Goal: Task Accomplishment & Management: Use online tool/utility

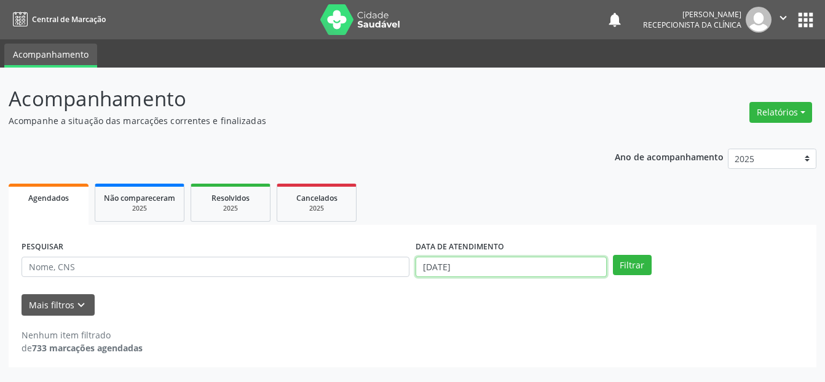
click at [477, 265] on input "[DATE]" at bounding box center [510, 267] width 191 height 21
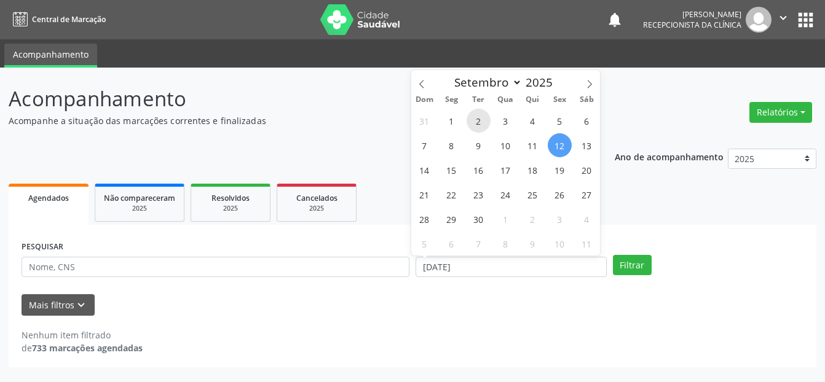
click at [476, 124] on span "2" at bounding box center [478, 121] width 24 height 24
type input "[DATE]"
click at [476, 124] on span "2" at bounding box center [478, 121] width 24 height 24
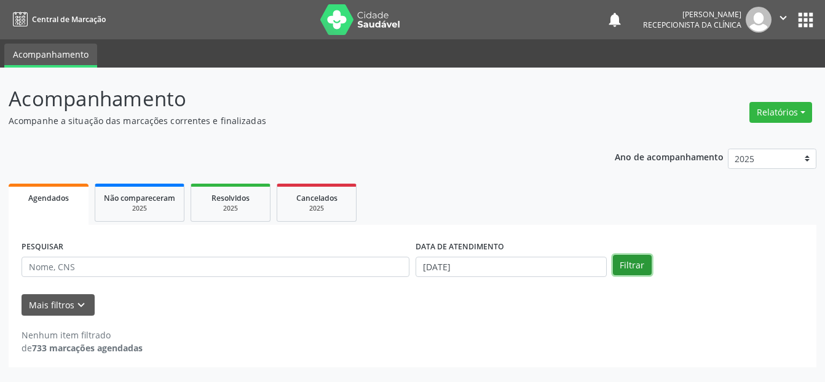
click at [638, 261] on button "Filtrar" at bounding box center [632, 265] width 39 height 21
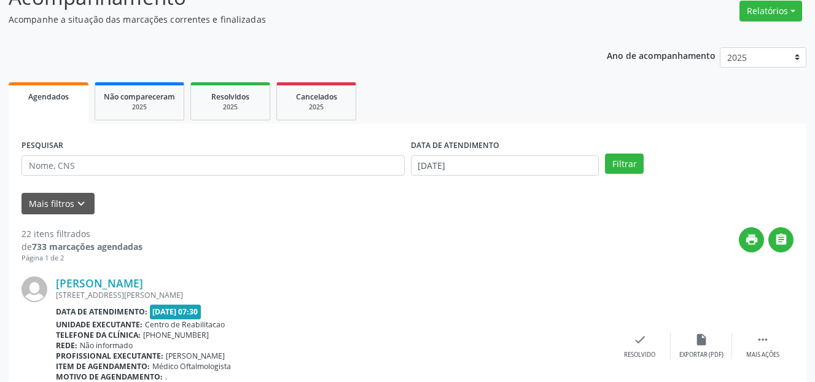
scroll to position [61, 0]
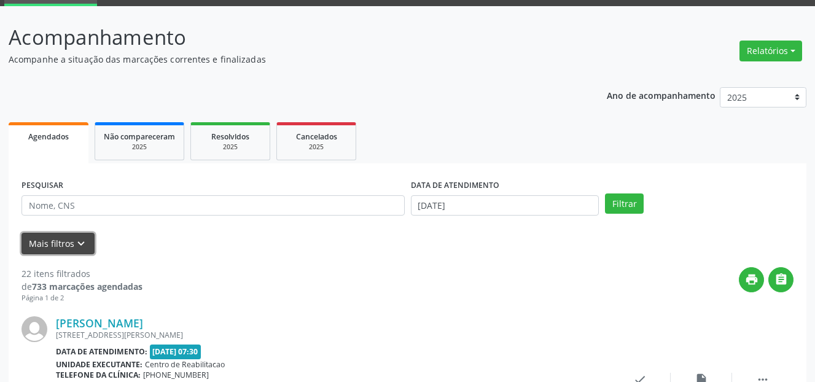
click at [79, 241] on icon "keyboard_arrow_down" at bounding box center [81, 244] width 14 height 14
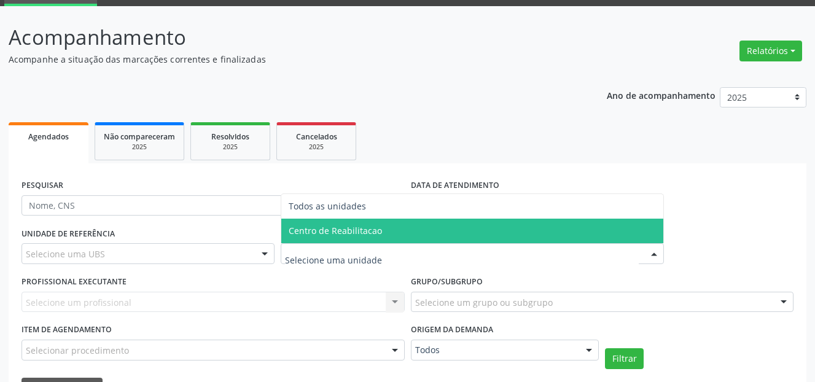
click at [334, 231] on span "Centro de Reabilitacao" at bounding box center [335, 231] width 93 height 12
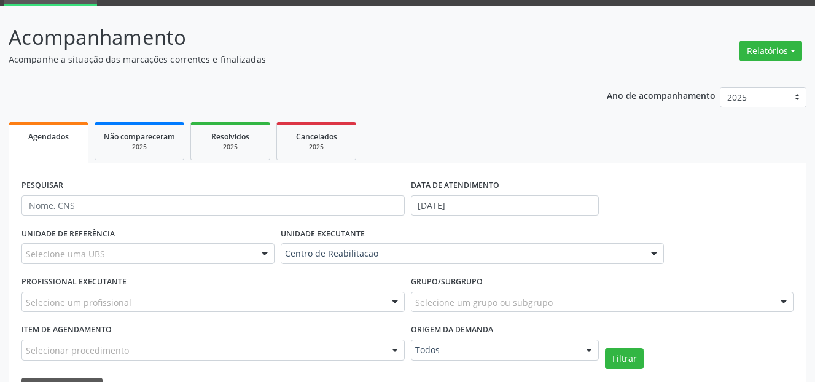
click at [186, 296] on div "Selecione um profissional" at bounding box center [213, 302] width 383 height 21
click at [395, 303] on div at bounding box center [395, 303] width 18 height 21
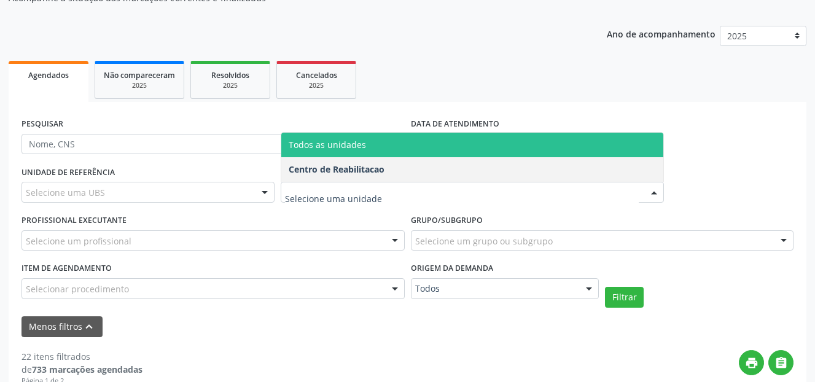
click at [350, 147] on span "Todos as unidades" at bounding box center [327, 145] width 77 height 12
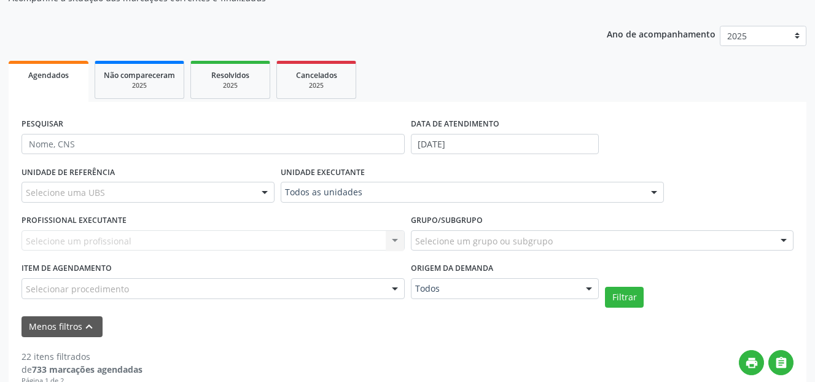
click at [199, 190] on div "Selecione uma UBS" at bounding box center [148, 192] width 253 height 21
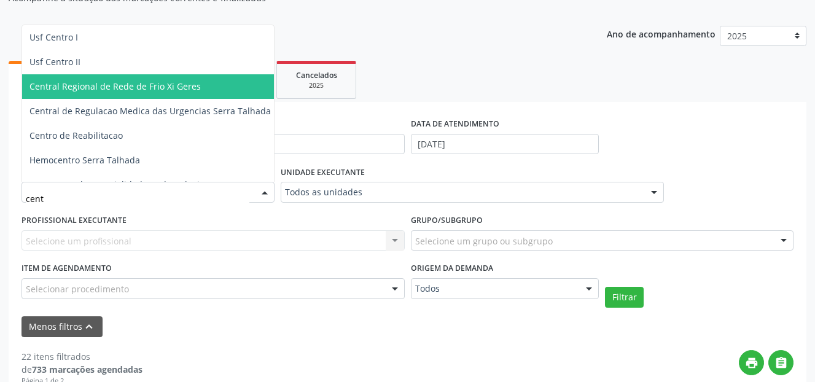
type input "centr"
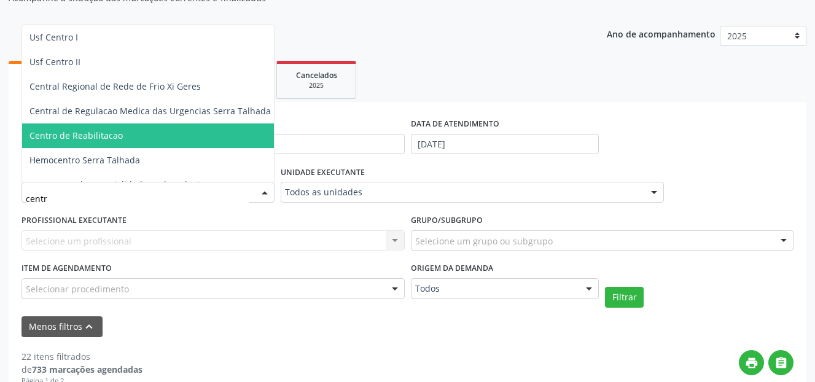
click at [90, 131] on span "Centro de Reabilitacao" at bounding box center [75, 136] width 93 height 12
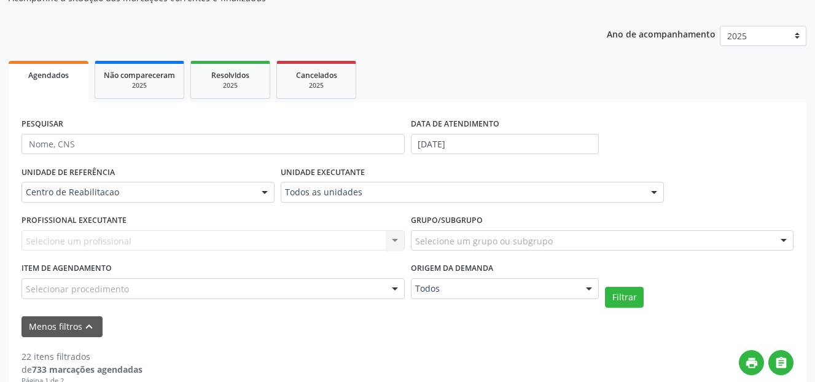
click at [262, 240] on div "Selecione um profissional Nenhum resultado encontrado para: " " Não há nenhuma …" at bounding box center [213, 240] width 383 height 21
click at [338, 221] on div "PROFISSIONAL EXECUTANTE Selecione um profissional Nenhum resultado encontrado p…" at bounding box center [213, 235] width 390 height 48
click at [256, 191] on div at bounding box center [265, 193] width 18 height 21
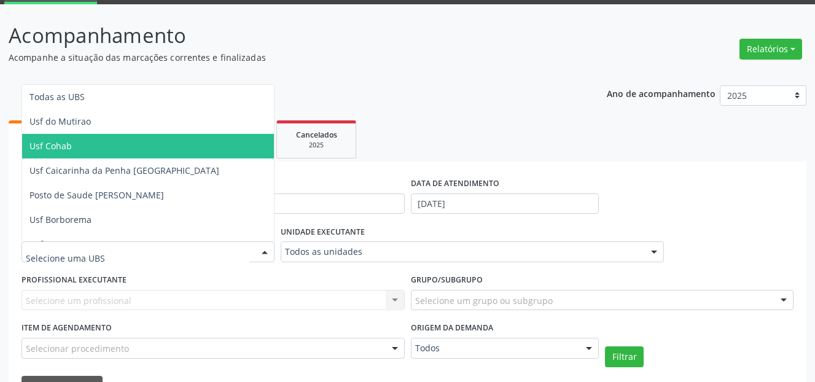
scroll to position [0, 0]
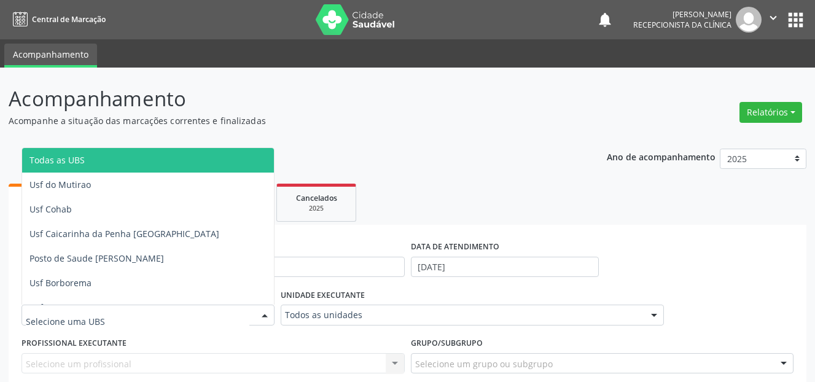
click at [104, 163] on span "Todas as UBS" at bounding box center [173, 160] width 302 height 25
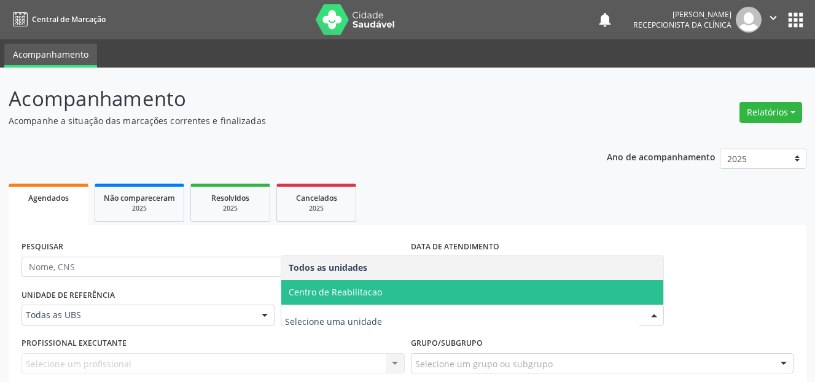
click at [329, 293] on span "Centro de Reabilitacao" at bounding box center [335, 292] width 93 height 12
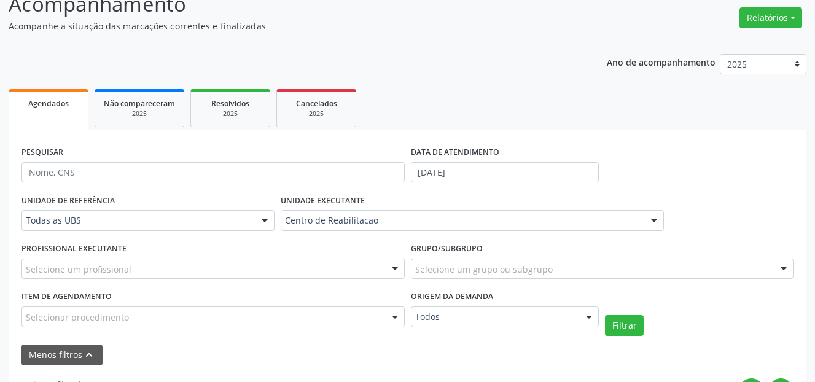
scroll to position [184, 0]
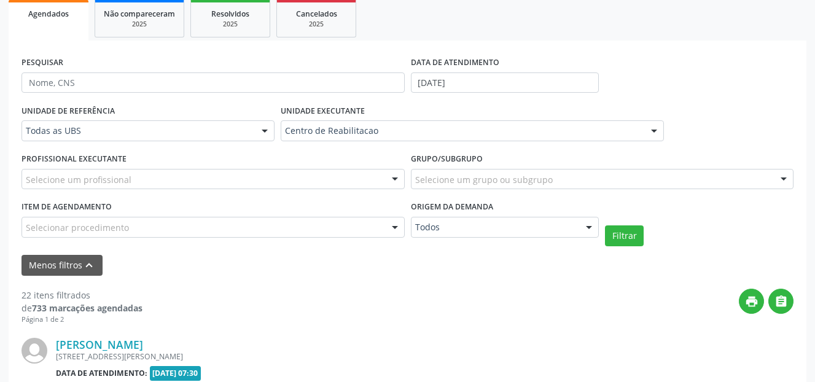
click at [320, 174] on div "Selecione um profissional" at bounding box center [213, 179] width 383 height 21
click at [267, 186] on input "text" at bounding box center [203, 185] width 354 height 25
click at [615, 238] on button "Filtrar" at bounding box center [624, 236] width 39 height 21
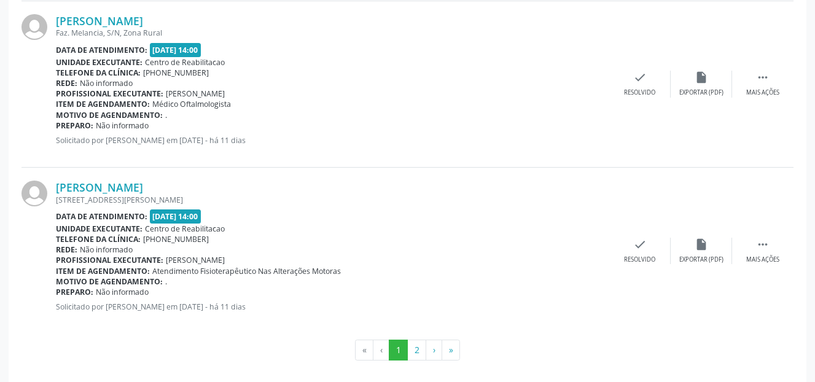
scroll to position [2682, 0]
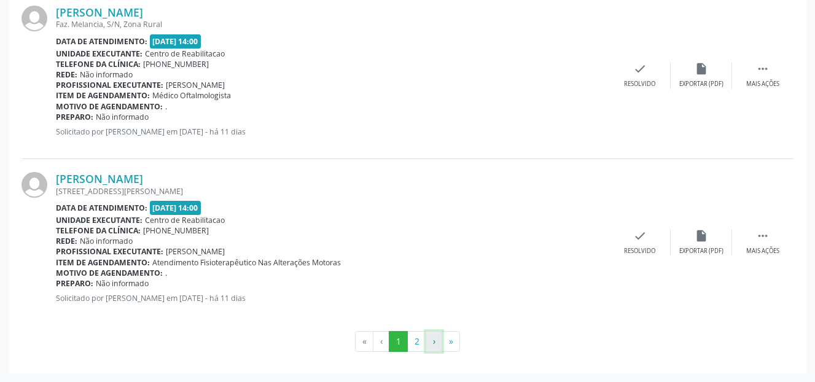
click at [435, 342] on button "›" at bounding box center [434, 341] width 17 height 21
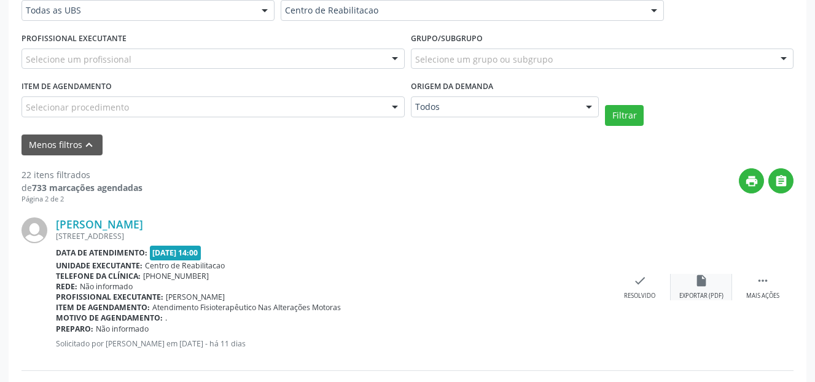
scroll to position [366, 0]
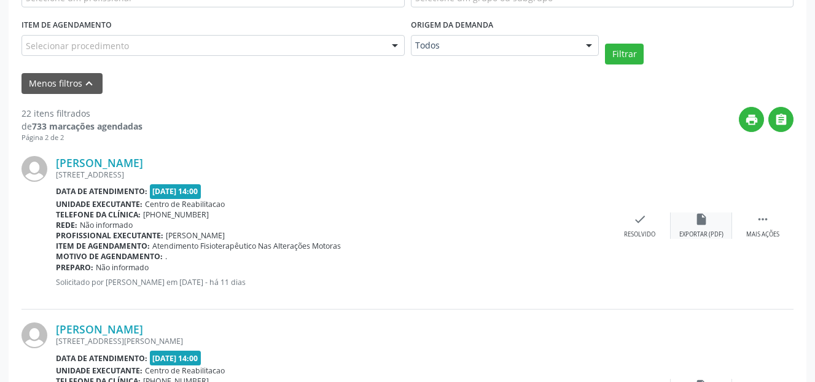
click at [705, 233] on div "Exportar (PDF)" at bounding box center [702, 234] width 44 height 9
click at [760, 224] on icon "" at bounding box center [763, 220] width 14 height 14
click at [581, 226] on icon "print" at bounding box center [579, 220] width 14 height 14
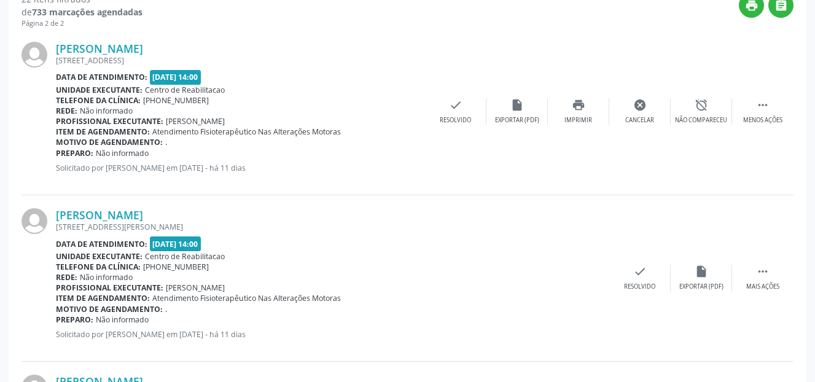
scroll to position [489, 0]
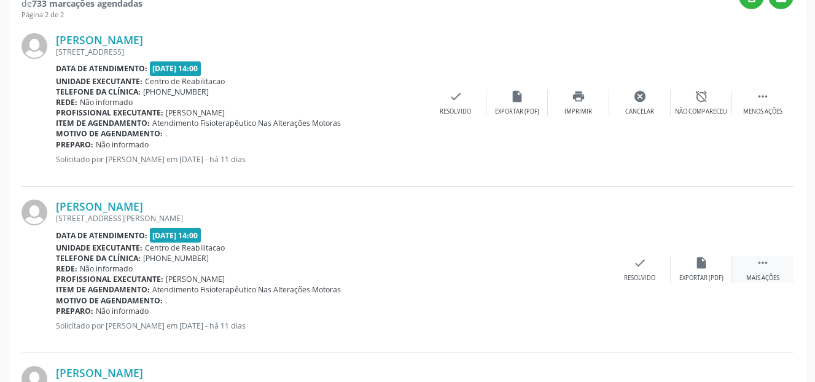
click at [770, 262] on div " Mais ações" at bounding box center [763, 269] width 61 height 26
click at [583, 270] on icon "print" at bounding box center [579, 263] width 14 height 14
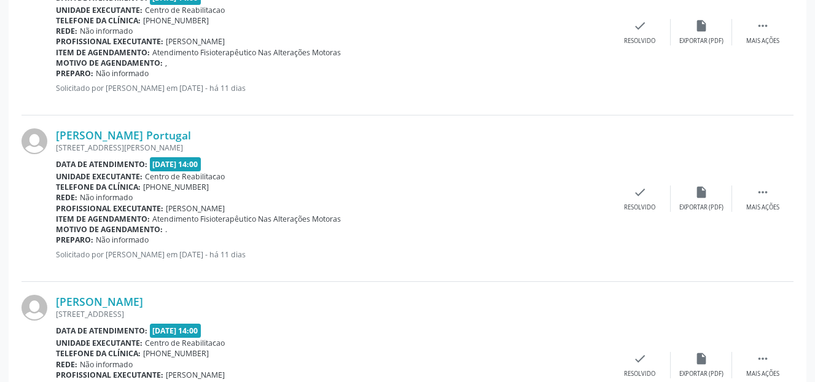
scroll to position [1349, 0]
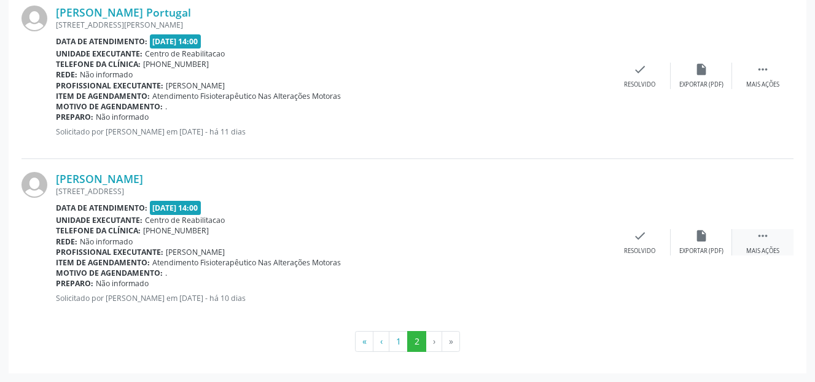
click at [768, 243] on div " Mais ações" at bounding box center [763, 242] width 61 height 26
click at [581, 240] on icon "print" at bounding box center [579, 236] width 14 height 14
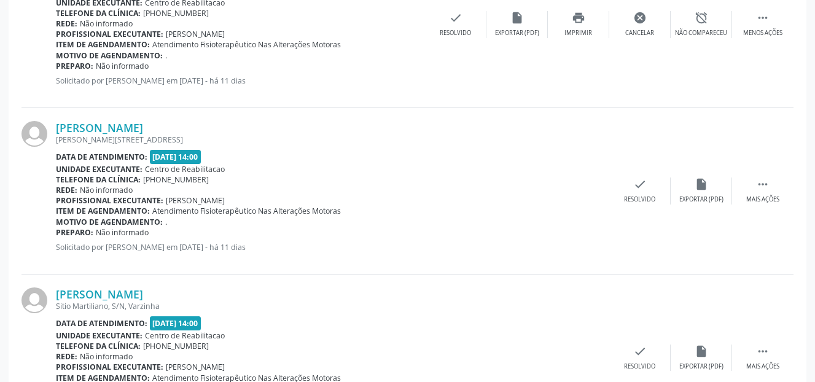
scroll to position [674, 0]
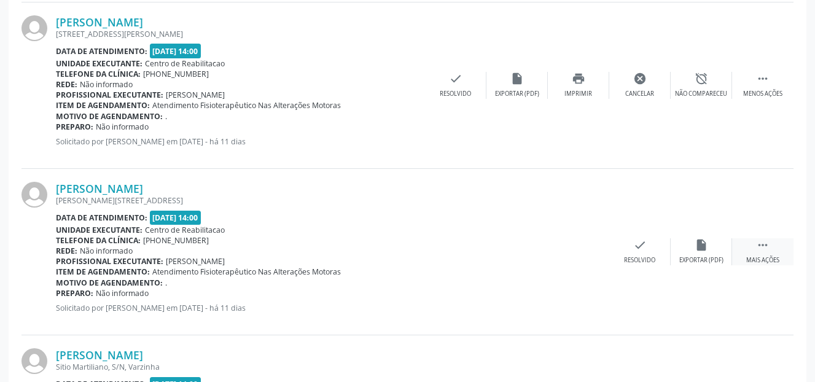
click at [767, 245] on icon "" at bounding box center [763, 245] width 14 height 14
click at [582, 254] on div "print Imprimir" at bounding box center [578, 251] width 61 height 26
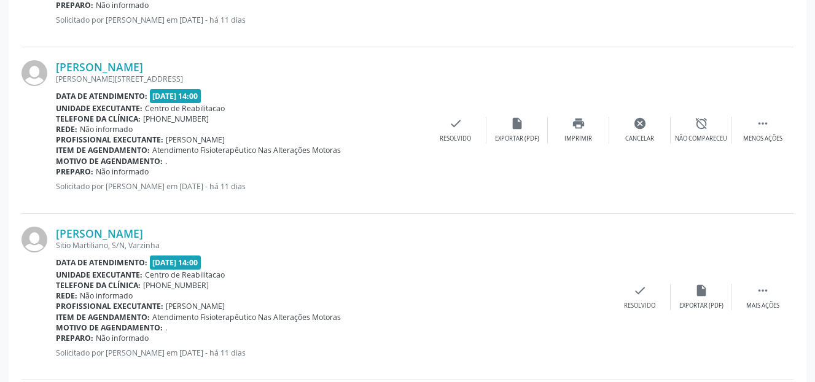
scroll to position [796, 0]
